Goal: Find specific page/section: Locate a particular part of the current website

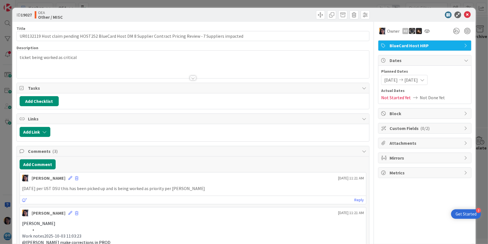
click at [7, 40] on div "ID 19027 OEA Other / MISC Title 112 / 128 UR0132119 Host claim pending HOST252 …" at bounding box center [244, 122] width 488 height 244
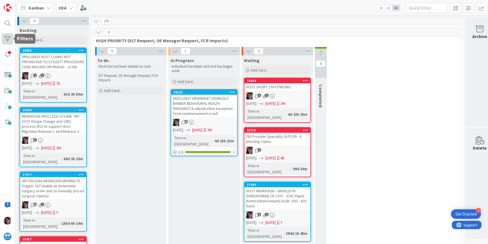
click at [7, 37] on div at bounding box center [7, 38] width 11 height 11
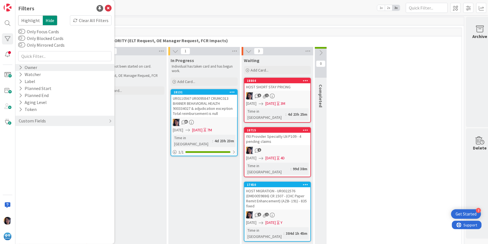
click at [33, 67] on div "Owner" at bounding box center [28, 67] width 20 height 7
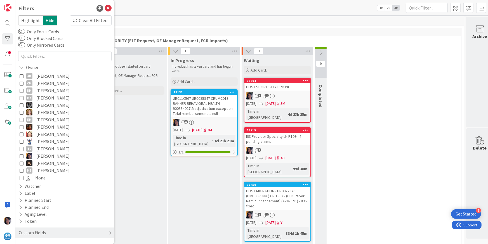
drag, startPoint x: 38, startPoint y: 156, endPoint x: 44, endPoint y: 165, distance: 10.9
click at [39, 156] on span "[PERSON_NAME]" at bounding box center [52, 155] width 33 height 7
click at [248, 23] on div "78" at bounding box center [277, 21] width 373 height 8
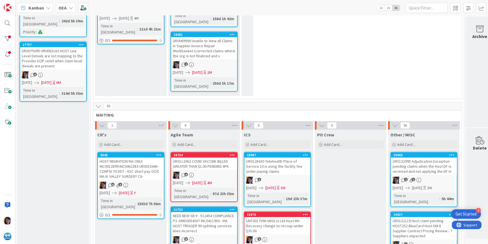
scroll to position [420, 0]
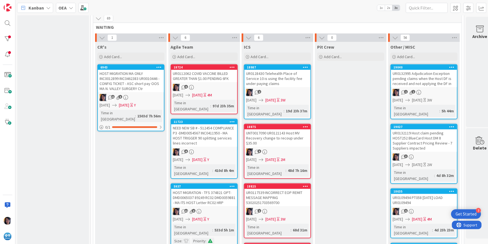
click at [414, 70] on div "UR0132995 Adjudication Exception pending claims when the Host DF is received an…" at bounding box center [424, 78] width 66 height 17
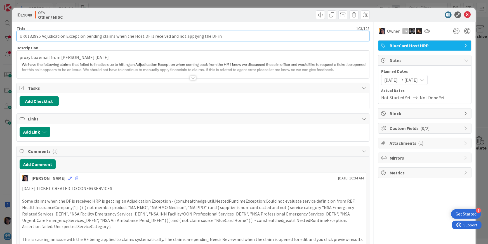
click at [28, 36] on input "UR0132995 Adjudication Exception pending claims when the Host DF is received an…" at bounding box center [193, 36] width 353 height 10
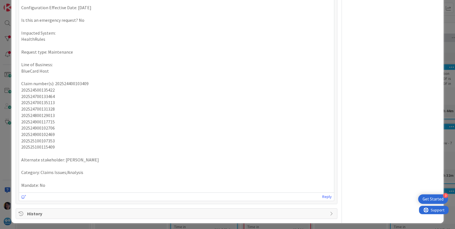
scroll to position [303, 0]
